Goal: Task Accomplishment & Management: Use online tool/utility

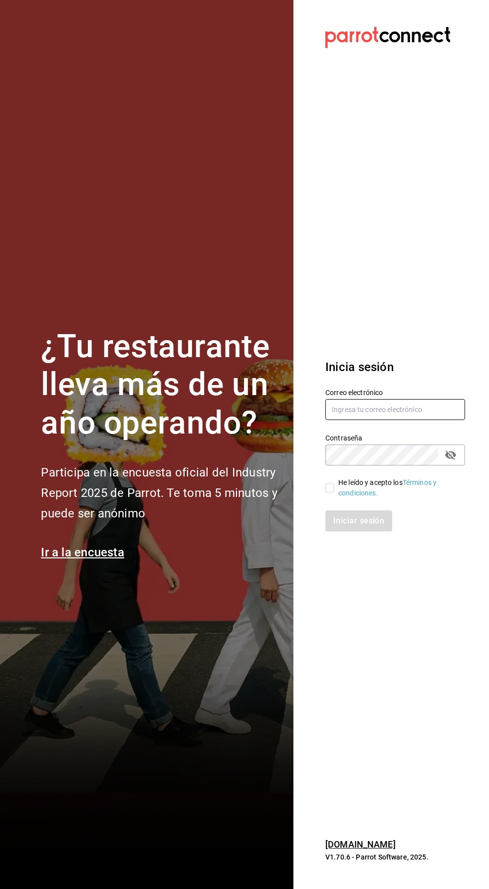
click at [382, 420] on input "text" at bounding box center [396, 409] width 140 height 21
type input "[EMAIL_ADDRESS][DOMAIN_NAME]"
click at [329, 492] on input "He leído y acepto los Términos y condiciones." at bounding box center [330, 487] width 9 height 9
checkbox input "true"
click at [377, 531] on button "Iniciar sesión" at bounding box center [360, 520] width 68 height 21
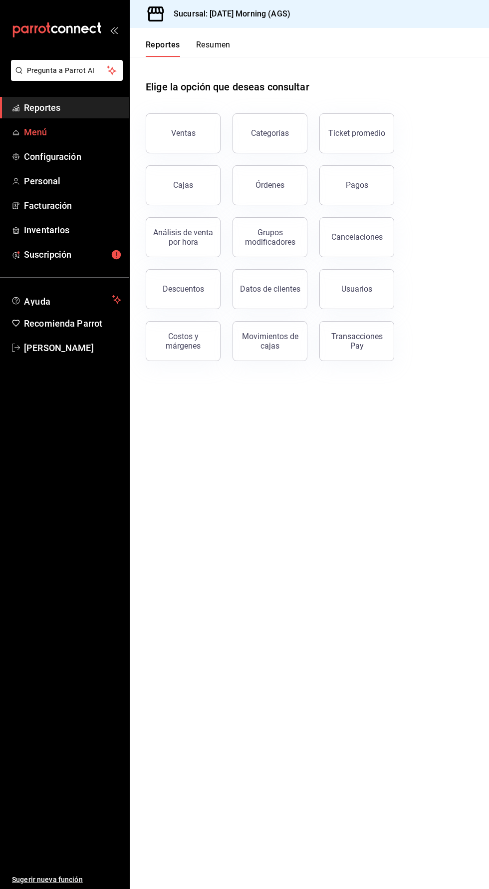
click at [44, 130] on span "Menú" at bounding box center [72, 131] width 97 height 13
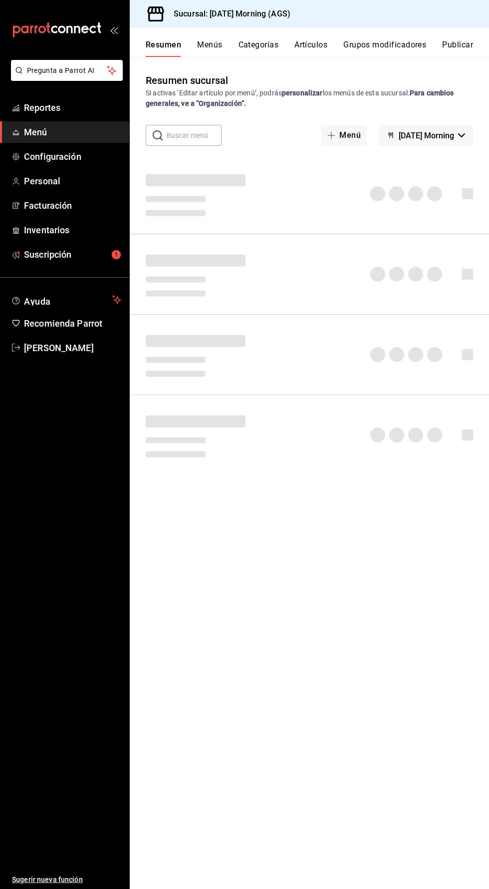
click at [311, 46] on button "Artículos" at bounding box center [311, 48] width 33 height 17
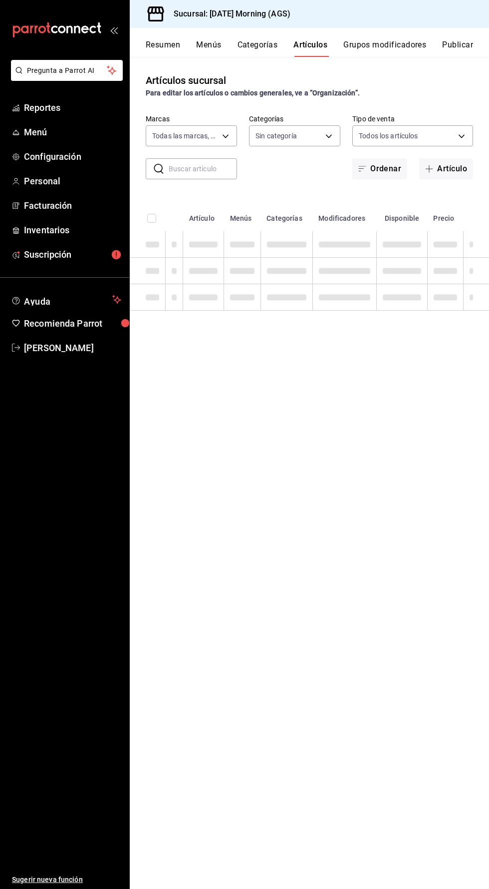
type input "46e7e048-dd01-496a-8bdd-34efddf40249"
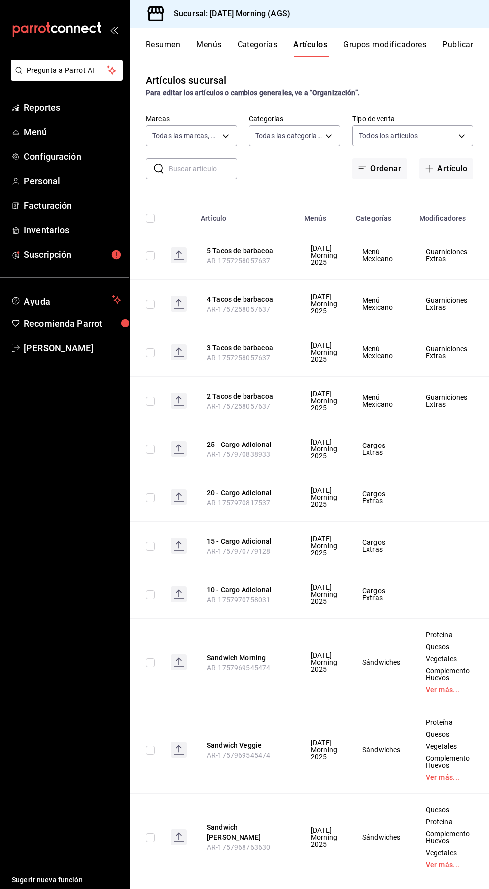
type input "c8670b18-a5cb-4a24-9704-7440396583f1,ee1eb145-a442-4f7a-bdb8-f66366389494,3b243…"
click at [446, 167] on button "Artículo" at bounding box center [446, 168] width 54 height 21
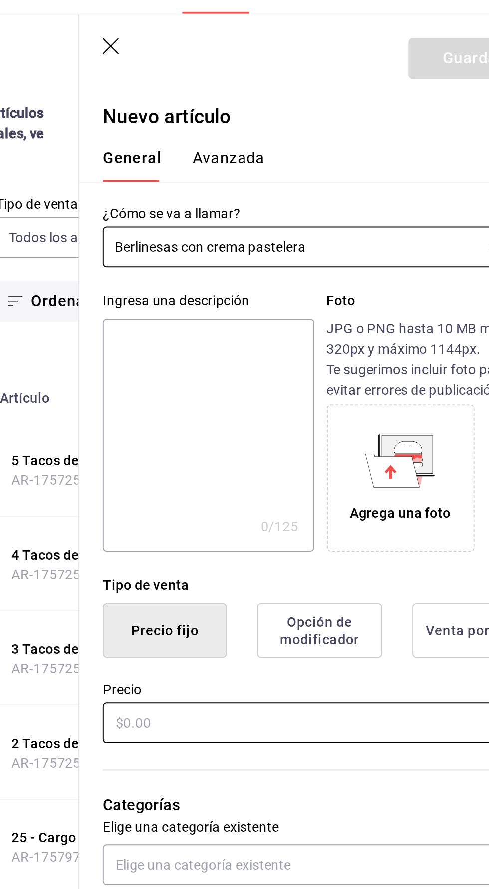
type input "Berlinesas con crema pastelera"
click at [357, 420] on input "text" at bounding box center [366, 421] width 224 height 21
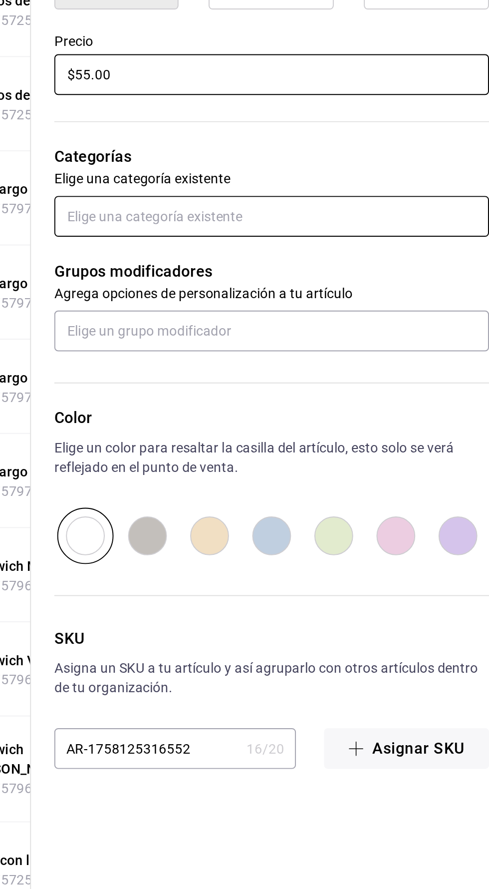
type input "$55.00"
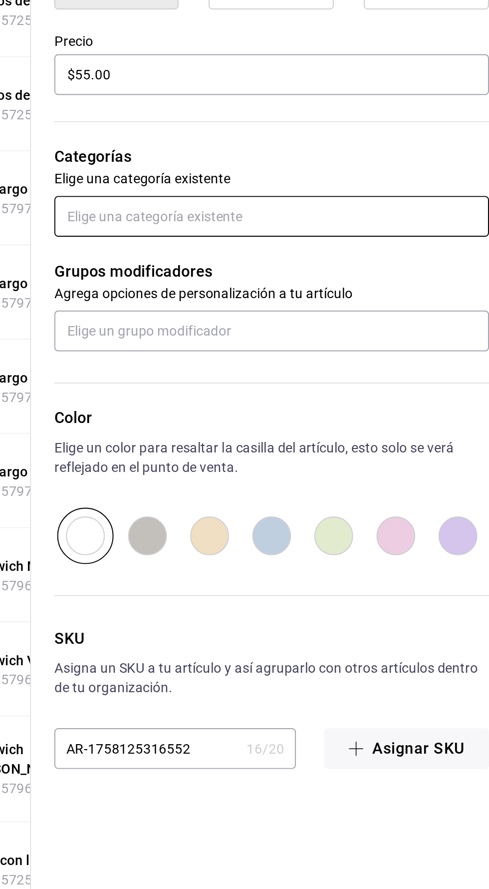
click at [372, 491] on input "text" at bounding box center [366, 494] width 224 height 21
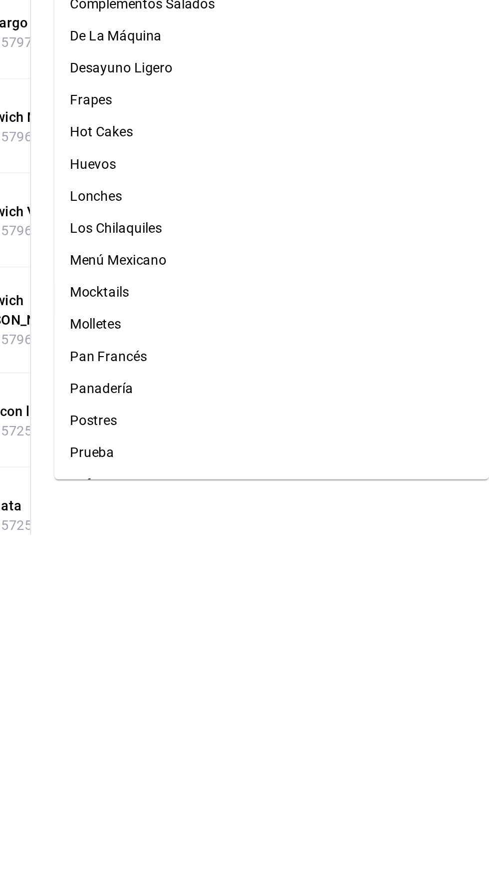
click at [290, 808] on li "Panadería" at bounding box center [366, 813] width 224 height 16
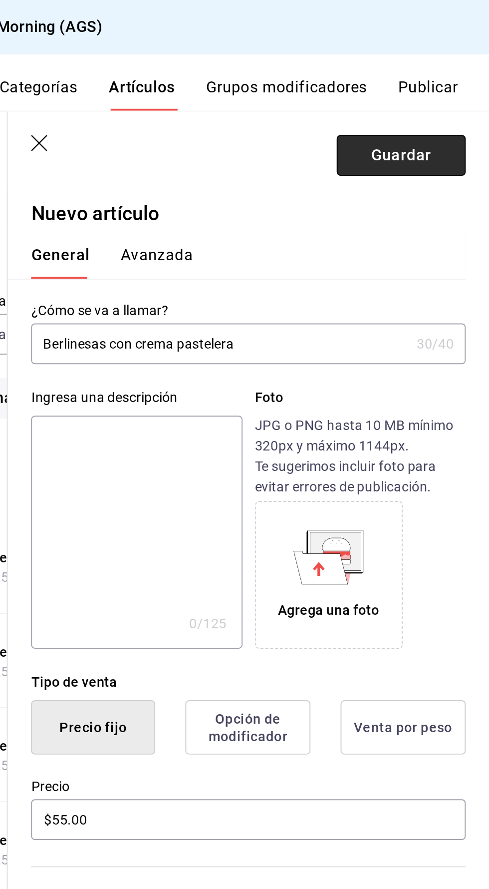
click at [454, 75] on button "Guardar" at bounding box center [444, 79] width 66 height 21
